Goal: Information Seeking & Learning: Learn about a topic

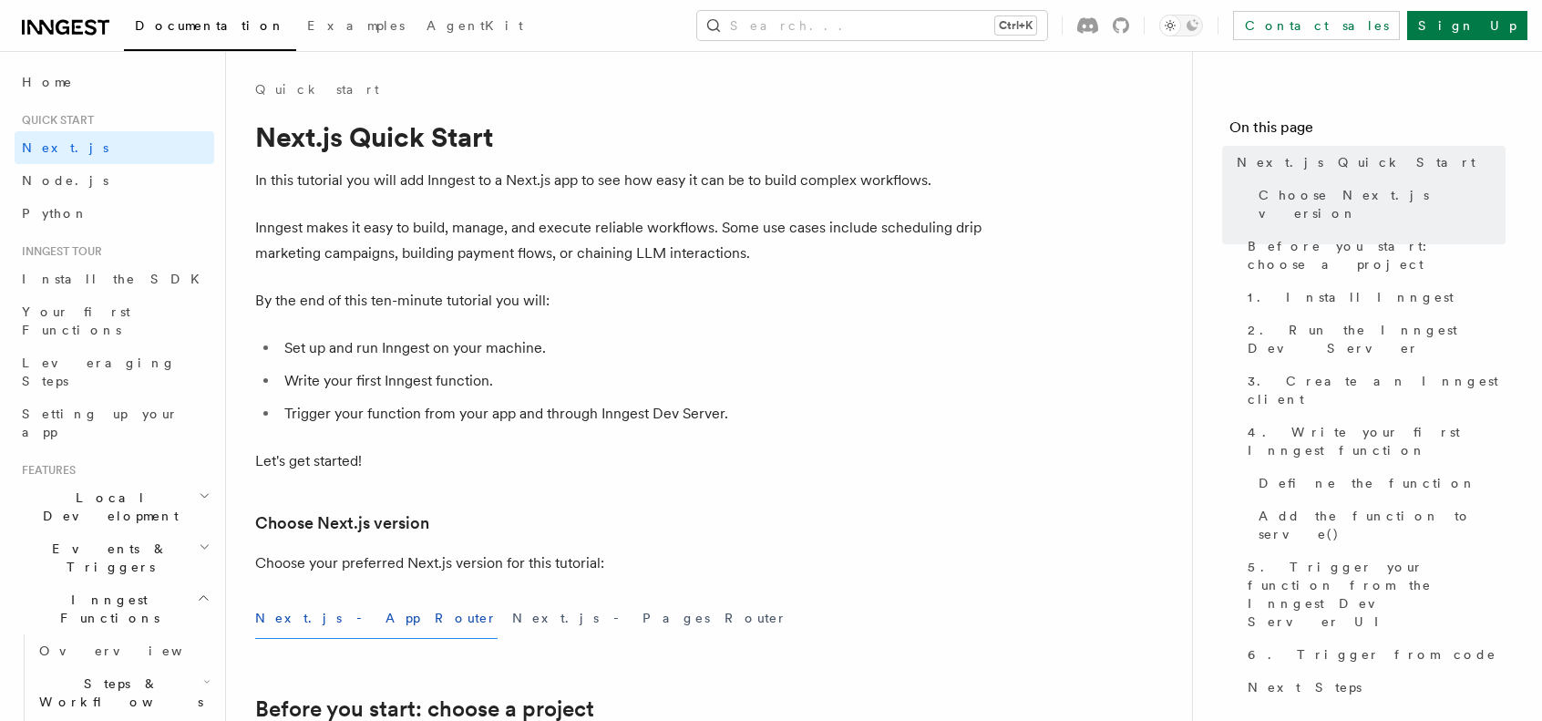
scroll to position [116, 0]
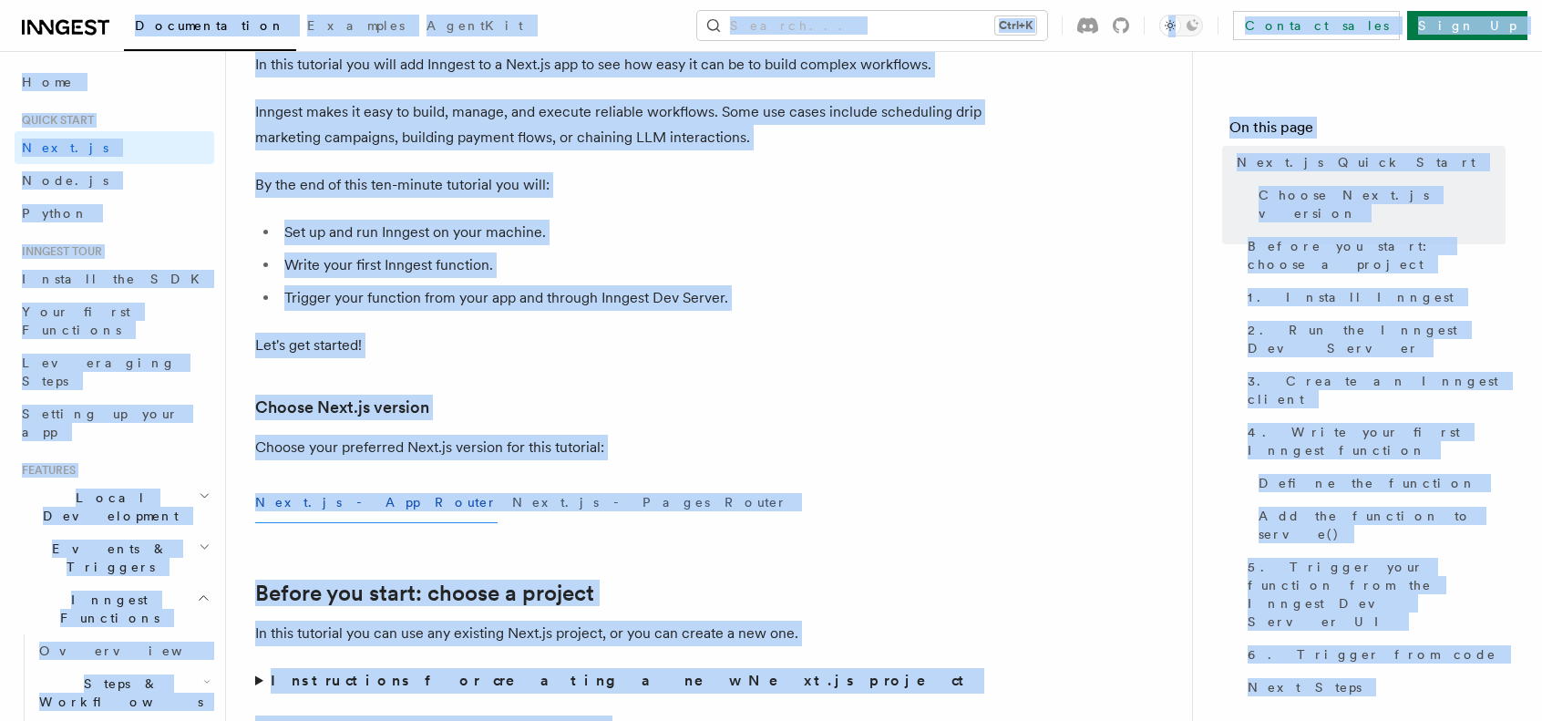
click at [496, 266] on li "Write your first Inngest function." at bounding box center [631, 265] width 705 height 26
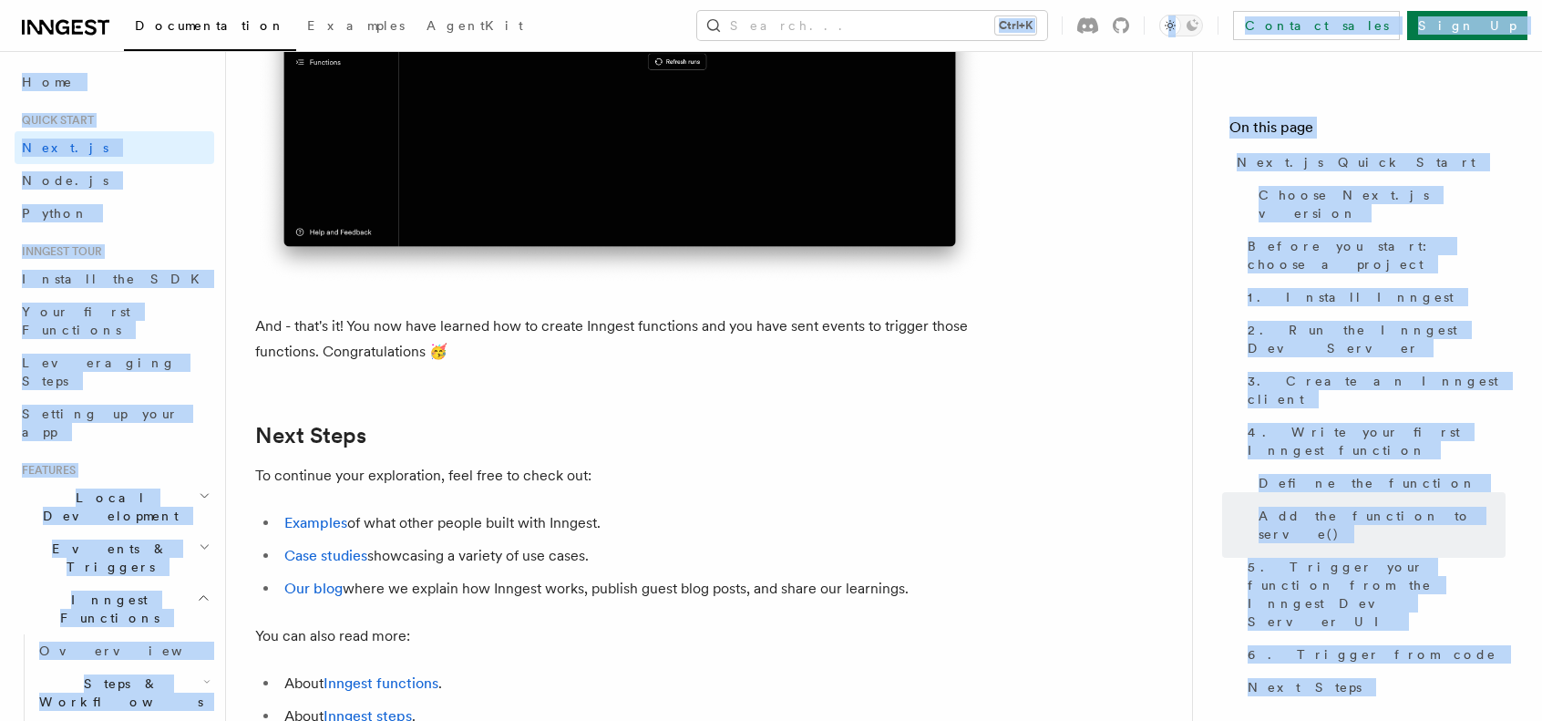
scroll to position [11019, 0]
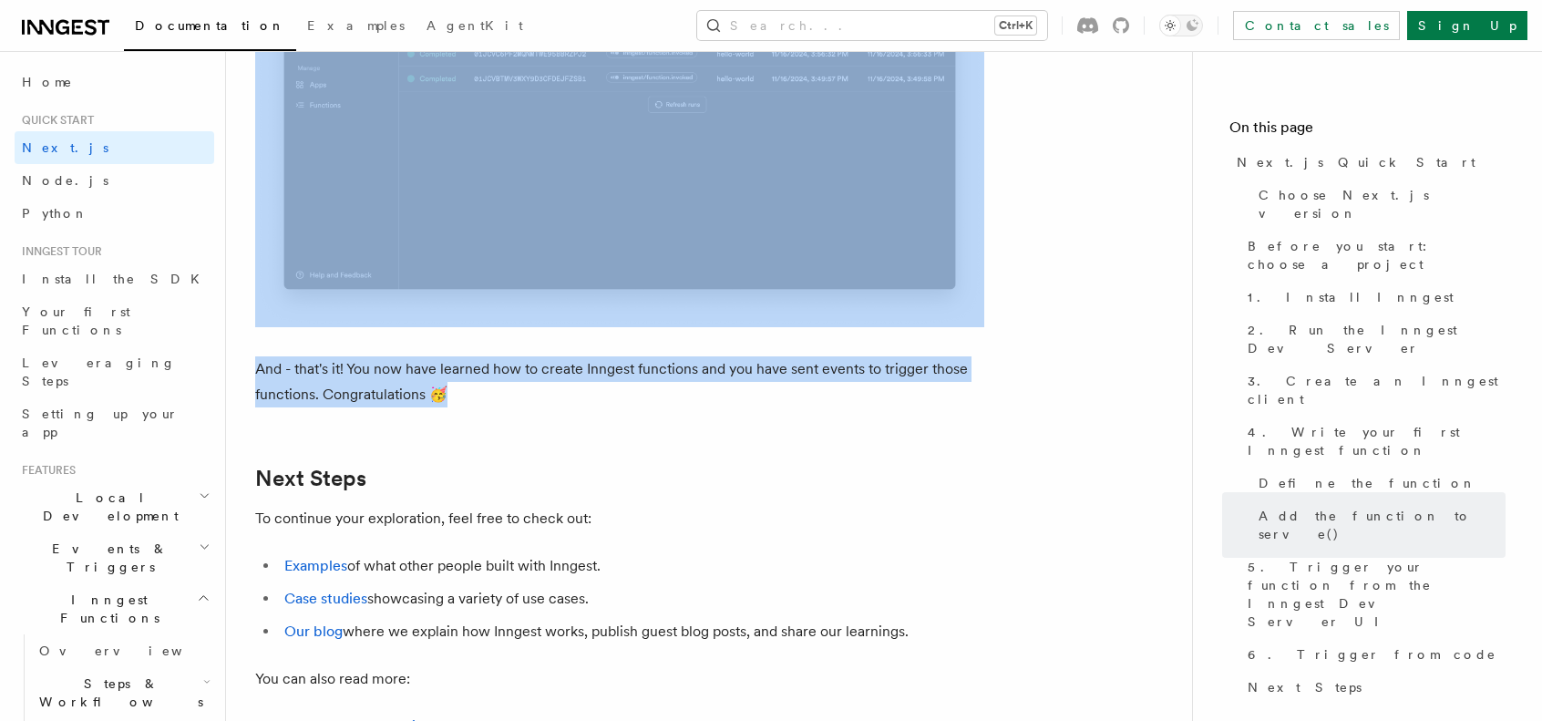
drag, startPoint x: 248, startPoint y: 130, endPoint x: 864, endPoint y: 412, distance: 677.2
copy article "Next.js Quick Start In this tutorial you will add Inngest to a Next.js app to s…"
click at [199, 539] on icon "button" at bounding box center [205, 546] width 12 height 15
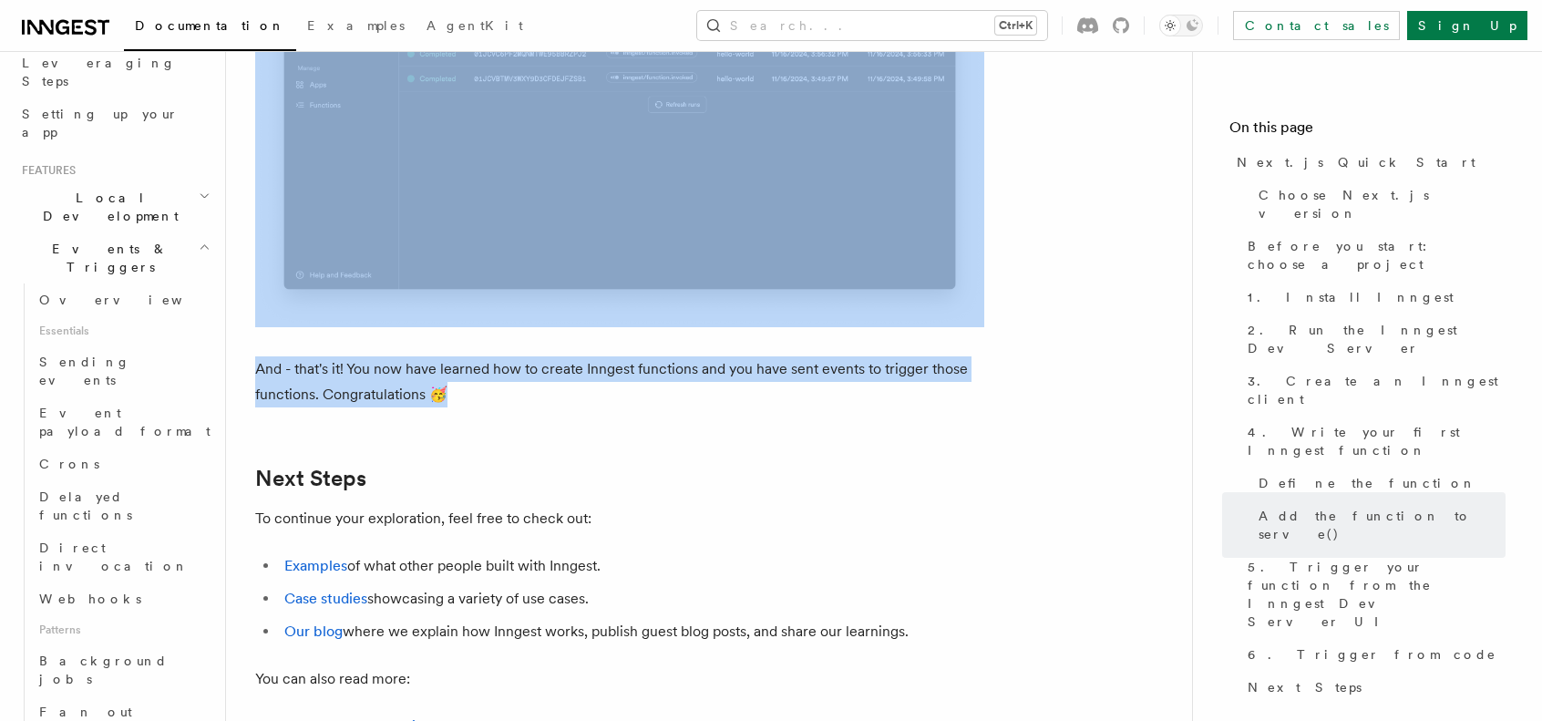
scroll to position [301, 0]
click at [87, 652] on span "Background jobs" at bounding box center [103, 668] width 128 height 33
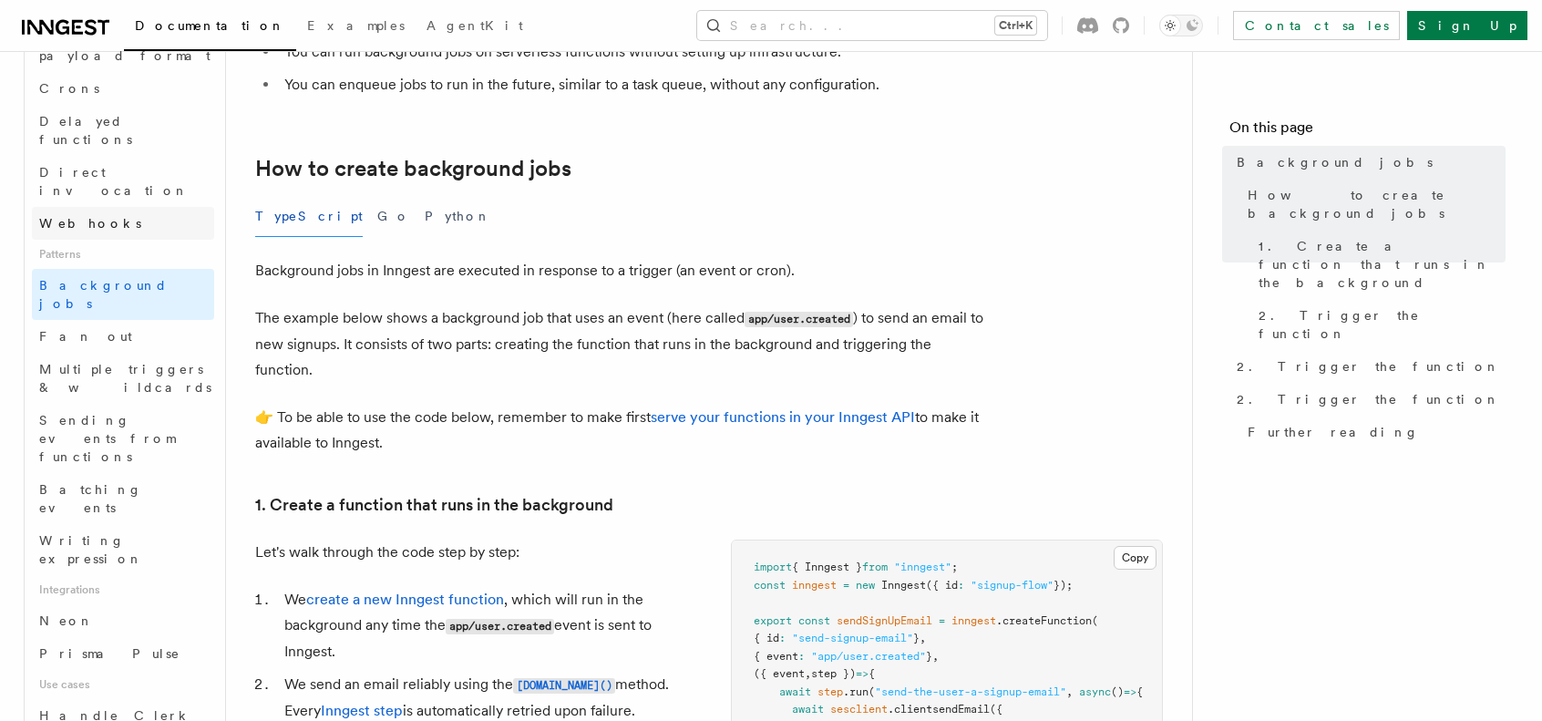
scroll to position [677, 0]
click at [87, 480] on span "Batching events" at bounding box center [90, 496] width 103 height 33
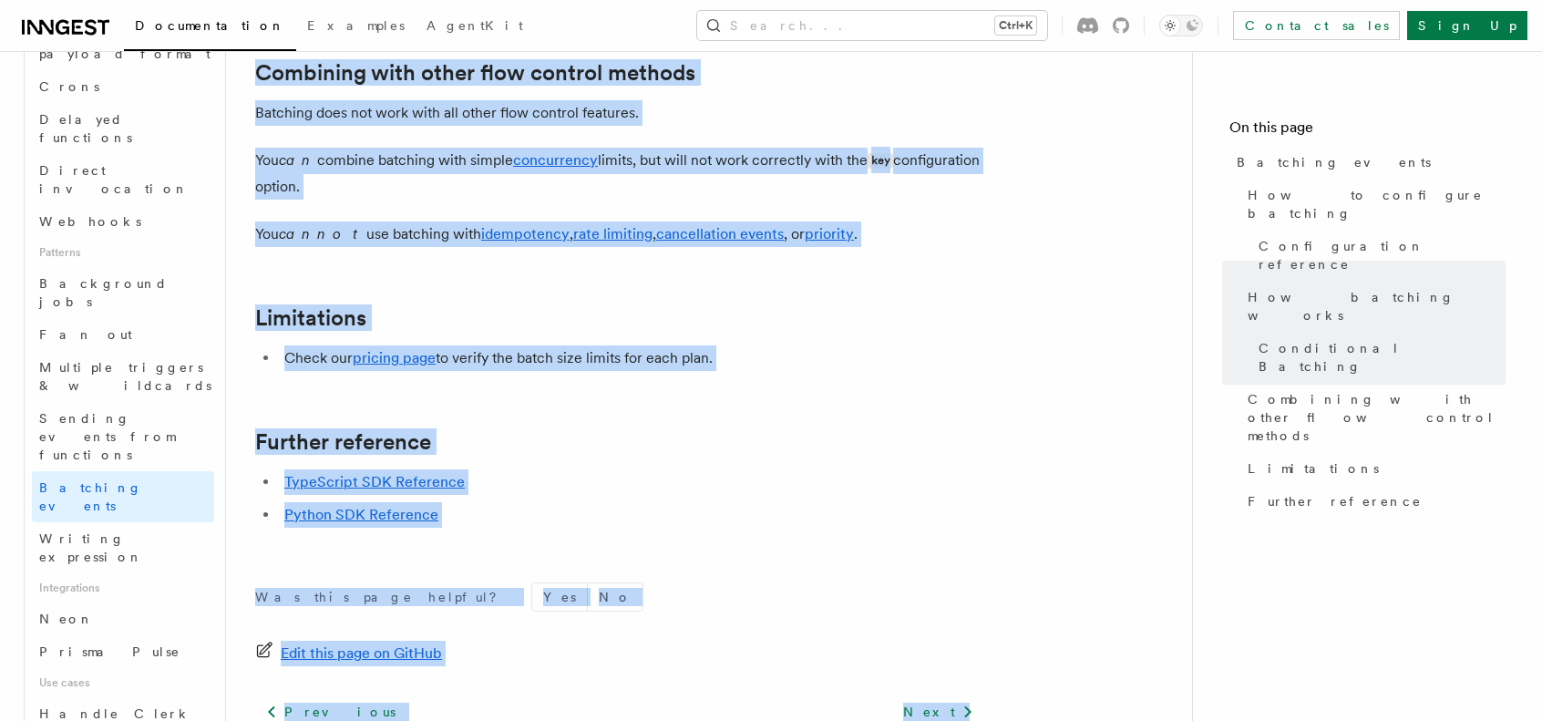
scroll to position [2170, 0]
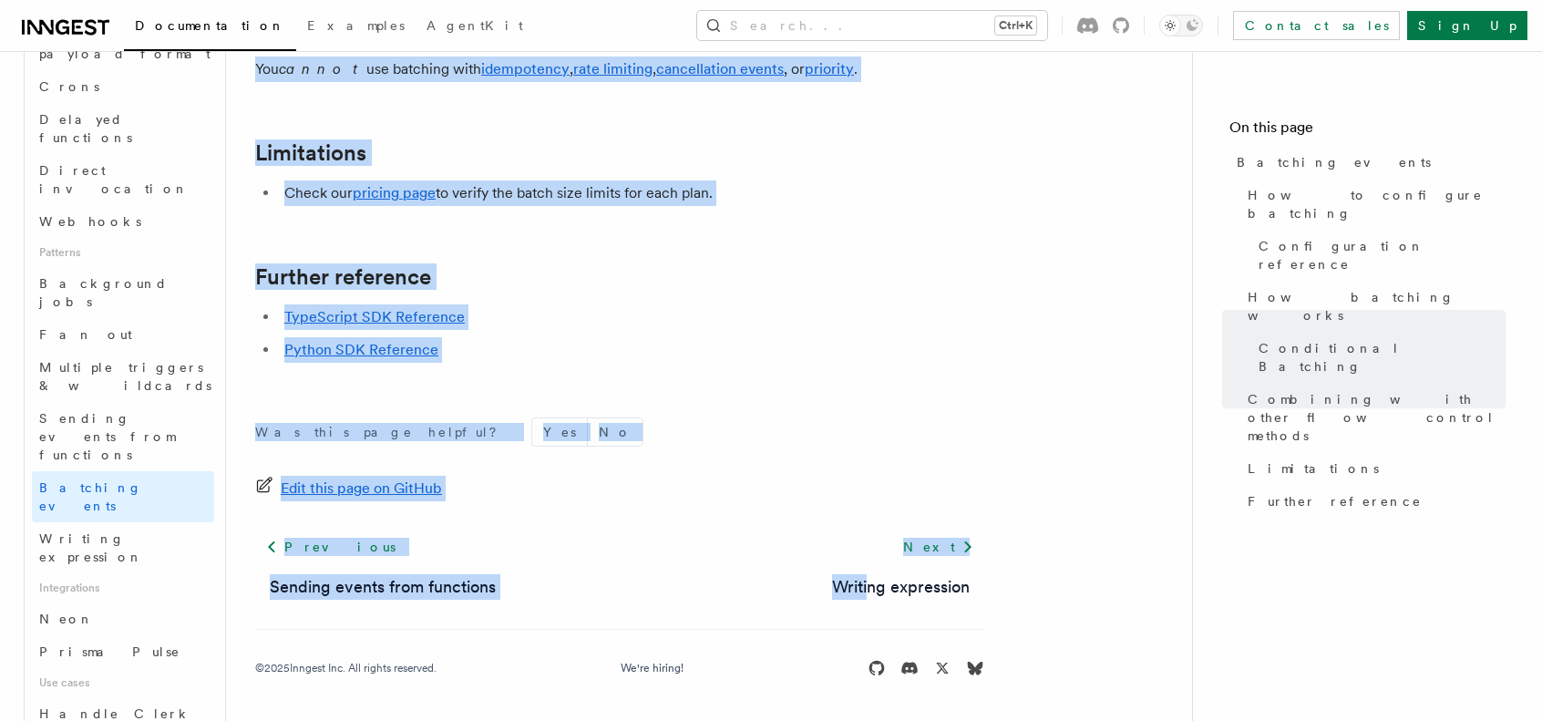
drag, startPoint x: 255, startPoint y: 127, endPoint x: 897, endPoint y: 179, distance: 643.6
copy article "Batching events Batching allows a function to process multiple events in a sing…"
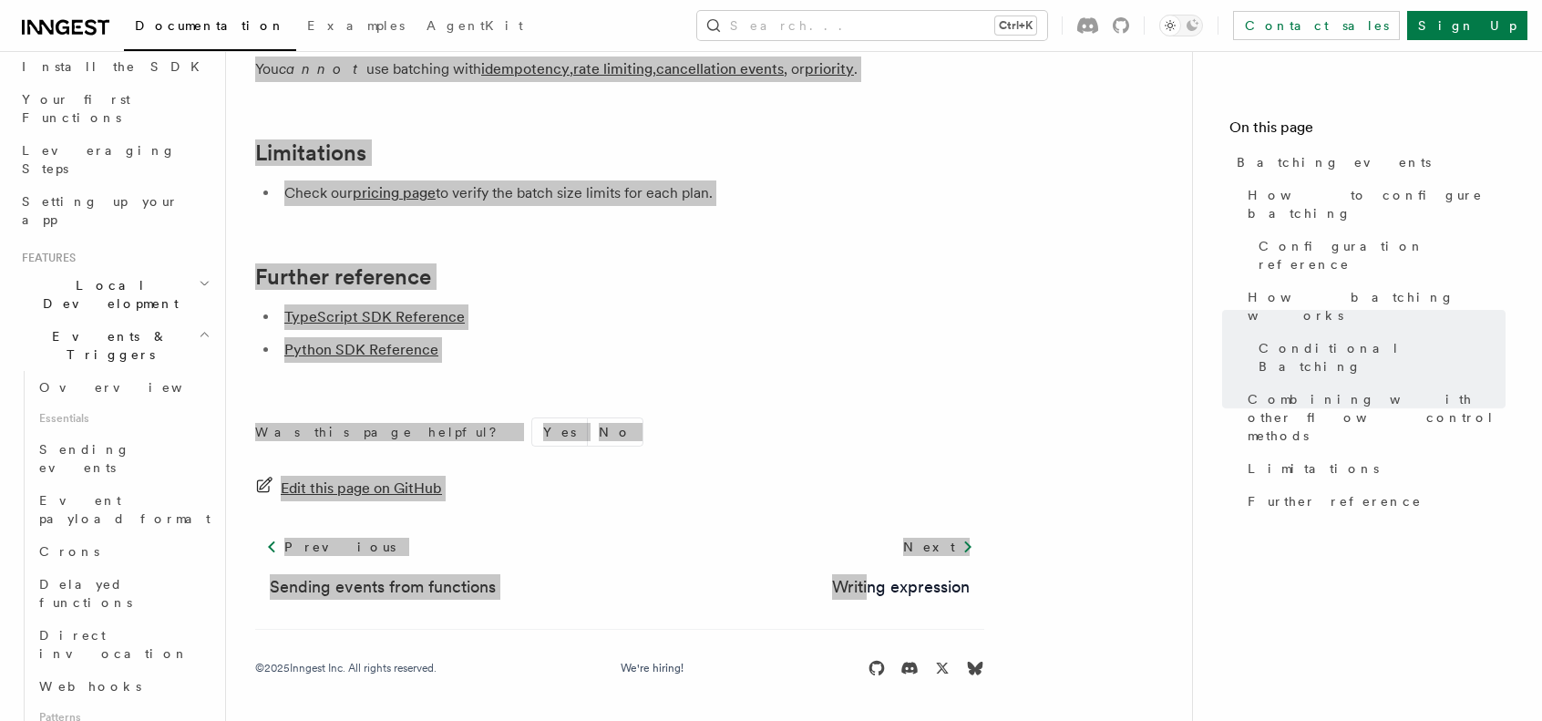
scroll to position [208, 0]
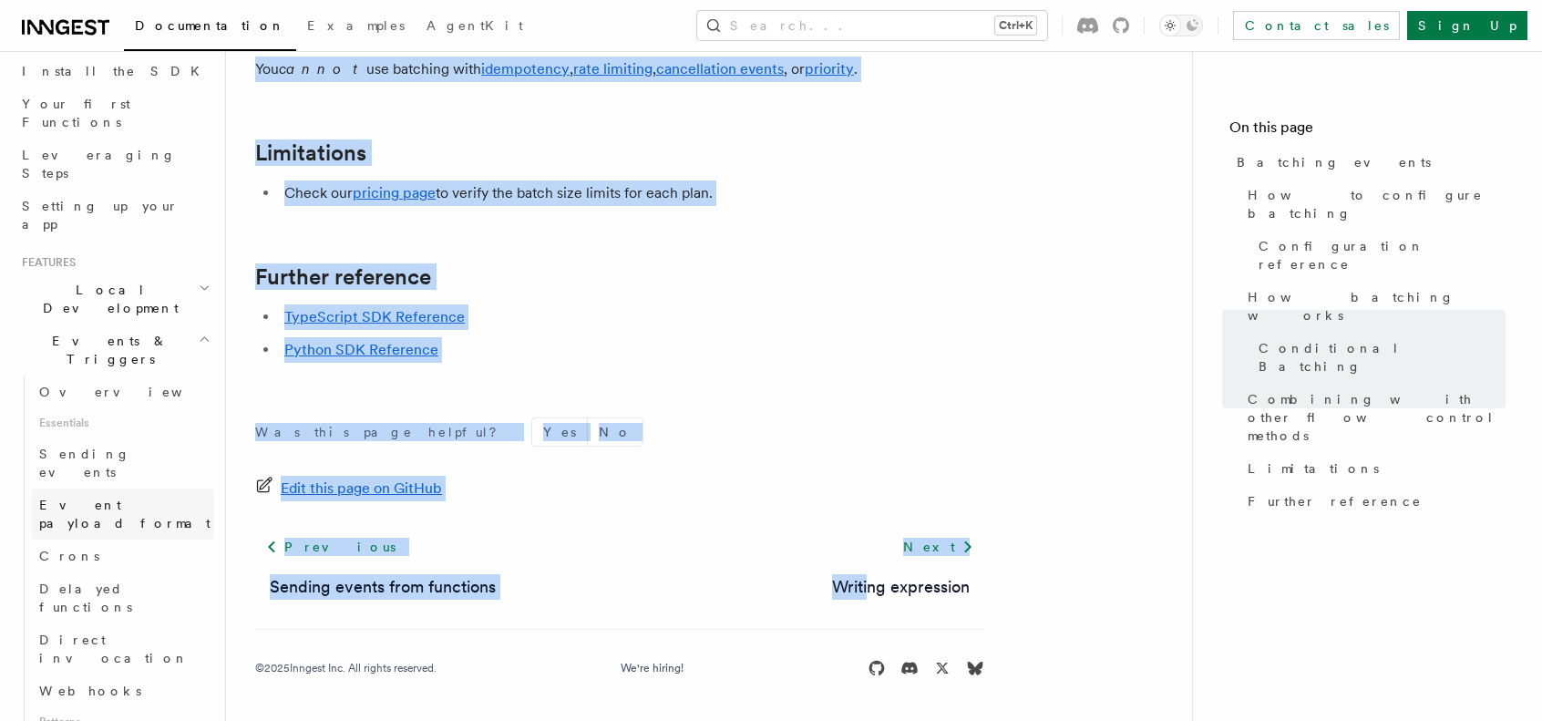
click at [88, 497] on span "Event payload format" at bounding box center [124, 513] width 171 height 33
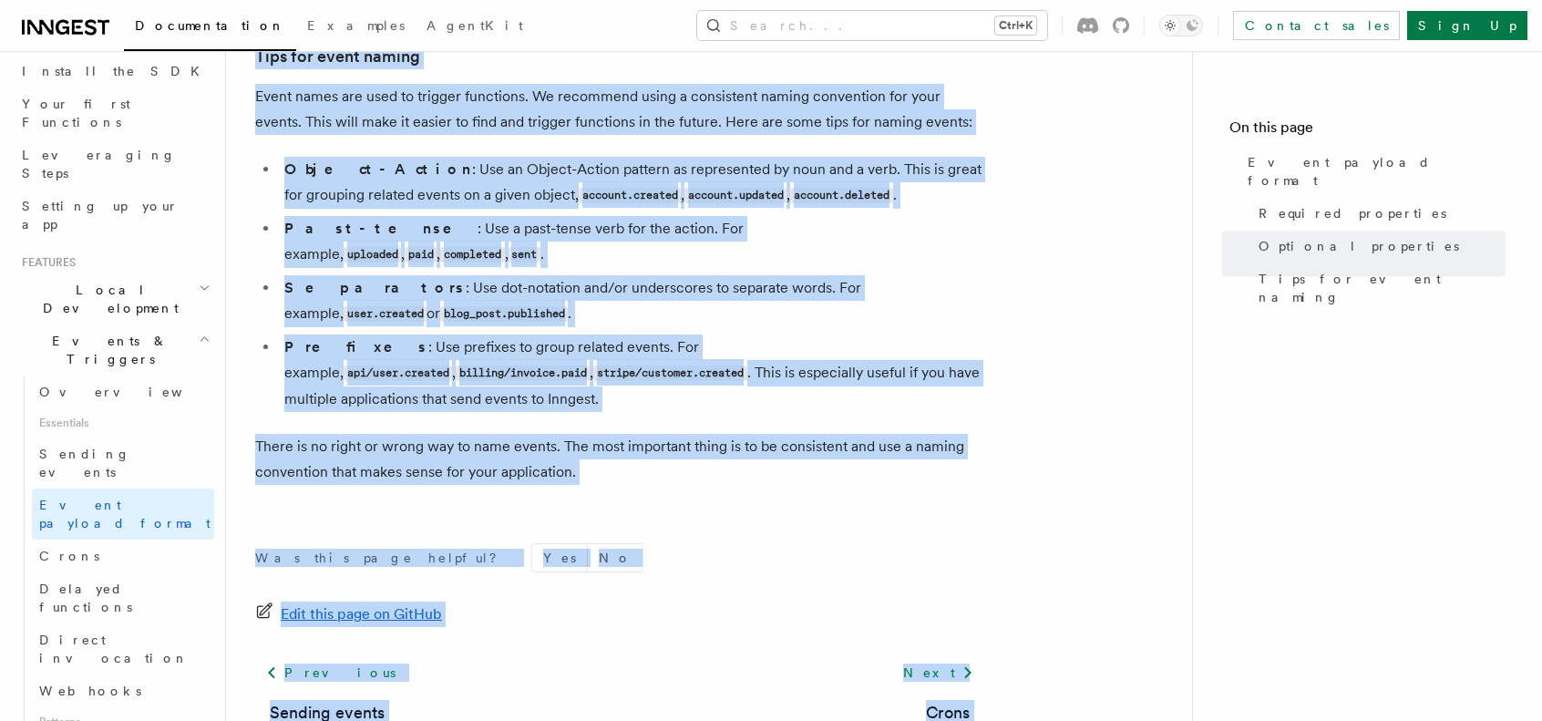
scroll to position [1323, 0]
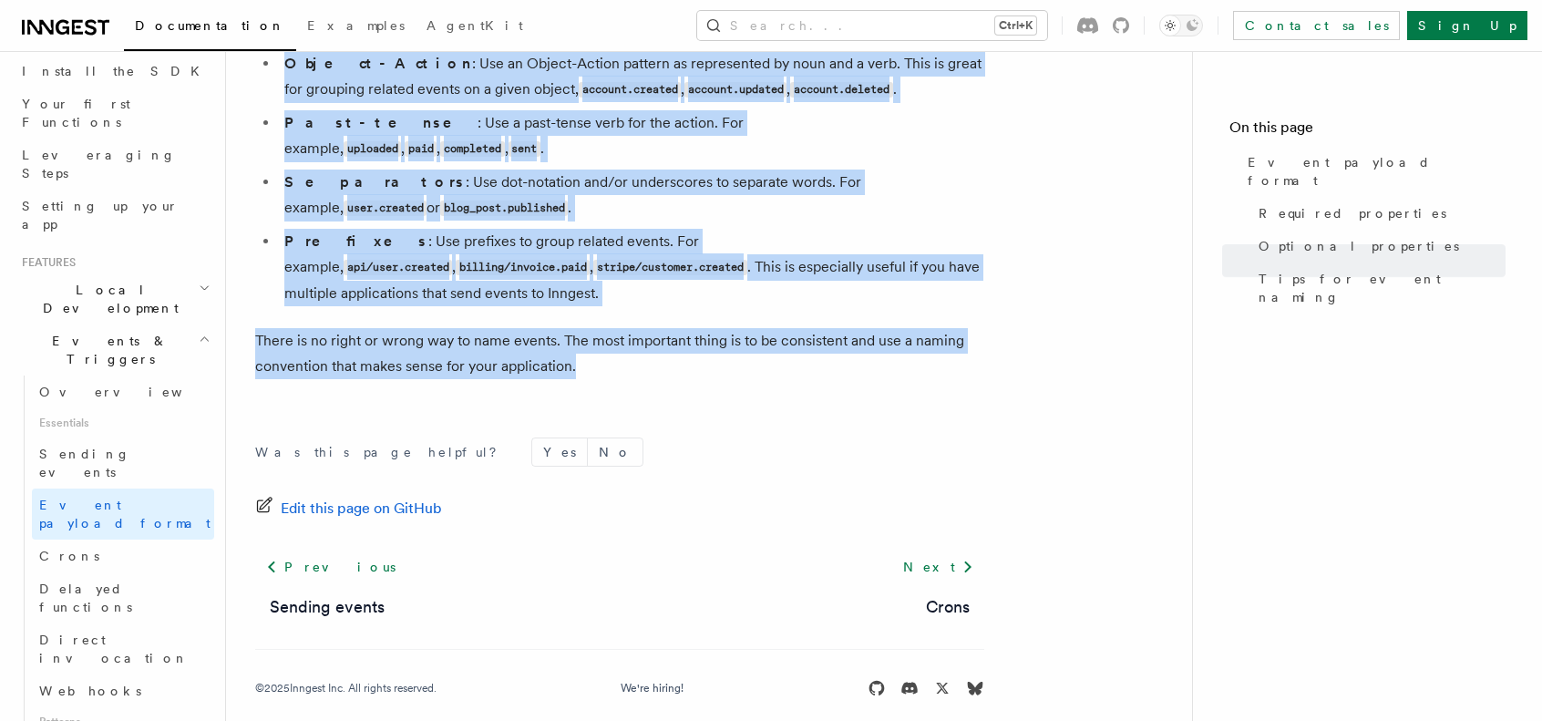
drag, startPoint x: 249, startPoint y: 139, endPoint x: 750, endPoint y: 346, distance: 542.1
copy article "Event payload format The event payload is a JSON object that must contain a nam…"
click at [106, 446] on span "Sending events" at bounding box center [84, 462] width 91 height 33
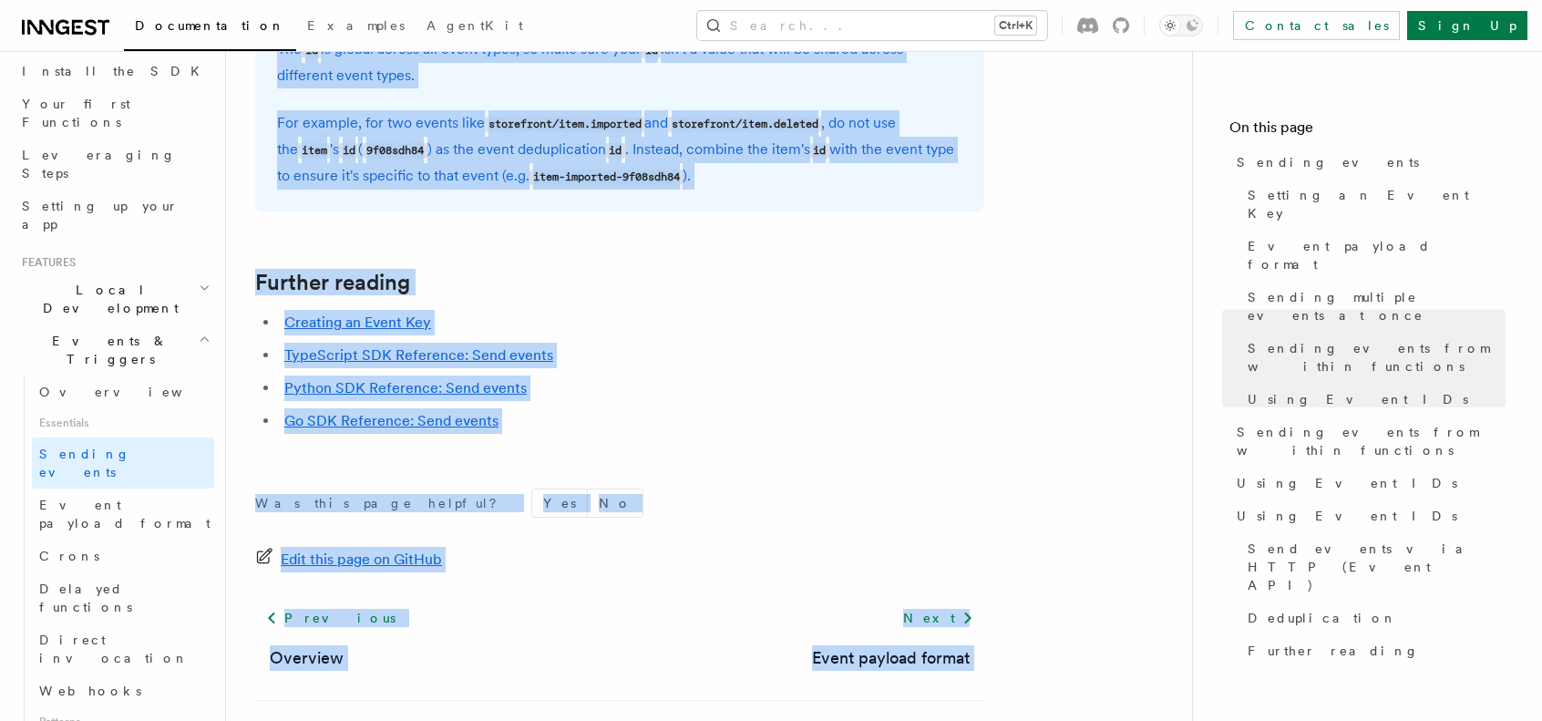
scroll to position [5315, 0]
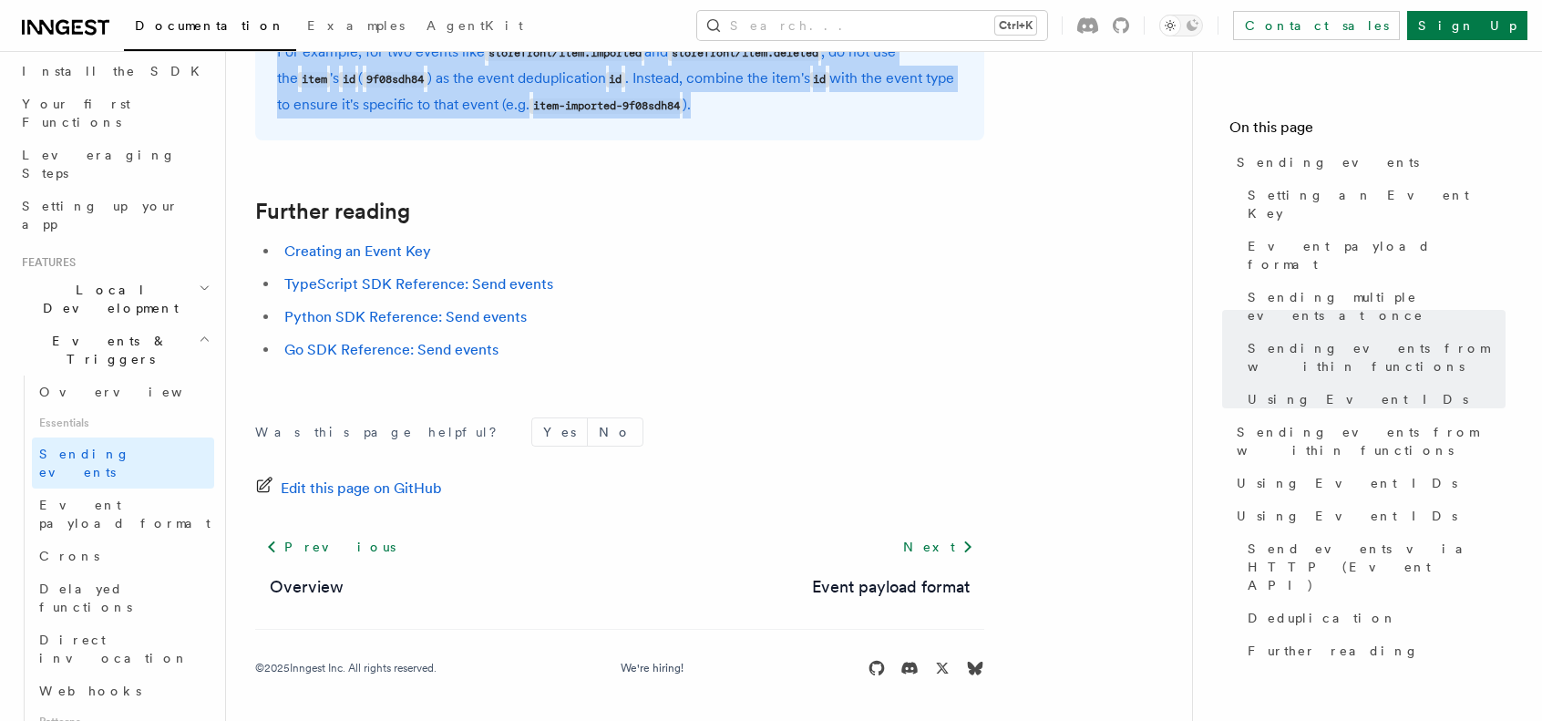
drag, startPoint x: 251, startPoint y: 147, endPoint x: 799, endPoint y: 110, distance: 549.7
copy article "Sending events To start, make sure you have installed the Inngest SDK . In orde…"
